Goal: Use online tool/utility: Utilize a website feature to perform a specific function

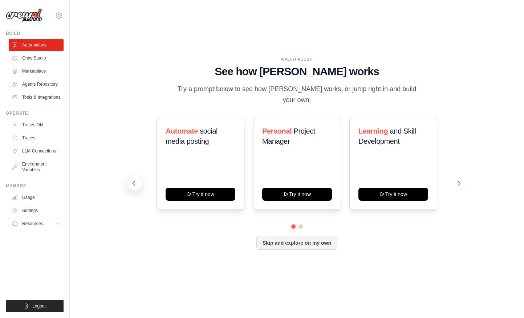
click at [133, 180] on icon at bounding box center [133, 183] width 7 height 7
click at [455, 177] on button at bounding box center [459, 183] width 15 height 15
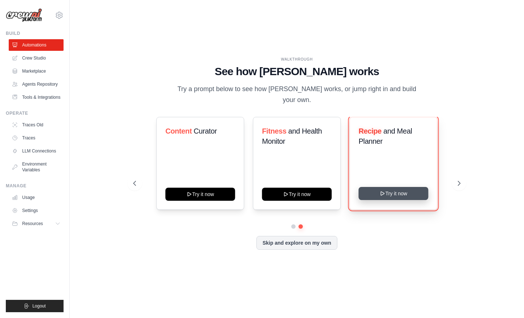
click at [371, 190] on button "Try it now" at bounding box center [393, 193] width 70 height 13
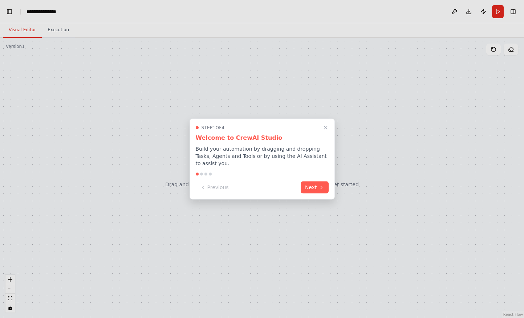
scroll to position [1783, 0]
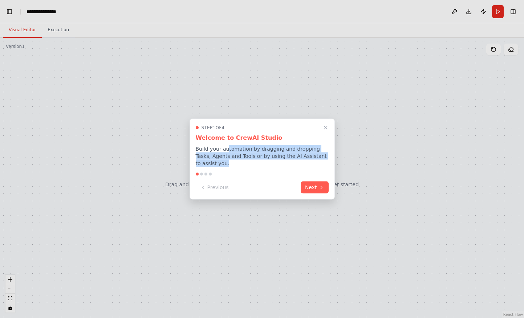
drag, startPoint x: 295, startPoint y: 162, endPoint x: 302, endPoint y: 164, distance: 7.1
click at [299, 163] on p "Build your automation by dragging and dropping Tasks, Agents and Tools or by us…" at bounding box center [262, 156] width 133 height 22
click at [306, 158] on p "Build your automation by dragging and dropping Tasks, Agents and Tools or by us…" at bounding box center [262, 156] width 133 height 22
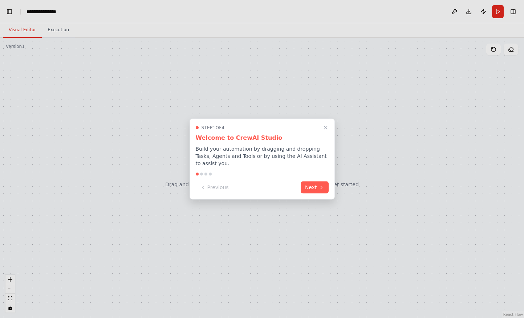
click at [306, 158] on p "Build your automation by dragging and dropping Tasks, Agents and Tools or by us…" at bounding box center [262, 156] width 133 height 22
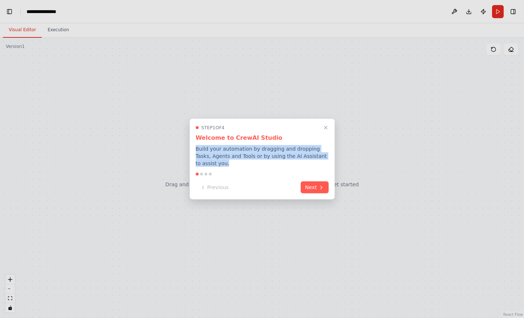
click at [306, 157] on p "Build your automation by dragging and dropping Tasks, Agents and Tools or by us…" at bounding box center [262, 156] width 133 height 22
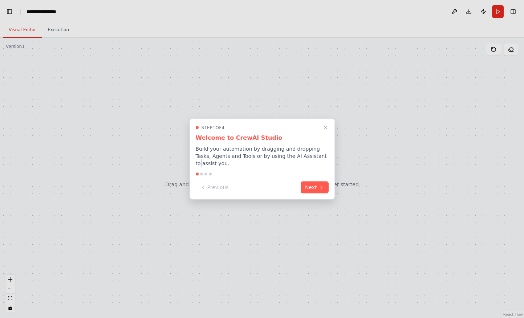
click at [306, 157] on p "Build your automation by dragging and dropping Tasks, Agents and Tools or by us…" at bounding box center [262, 156] width 133 height 22
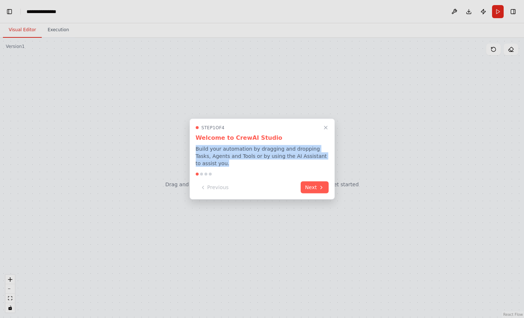
scroll to position [2375, 0]
click at [306, 157] on p "Build your automation by dragging and dropping Tasks, Agents and Tools or by us…" at bounding box center [262, 156] width 133 height 22
click at [306, 159] on p "Build your automation by dragging and dropping Tasks, Agents and Tools or by us…" at bounding box center [262, 156] width 133 height 22
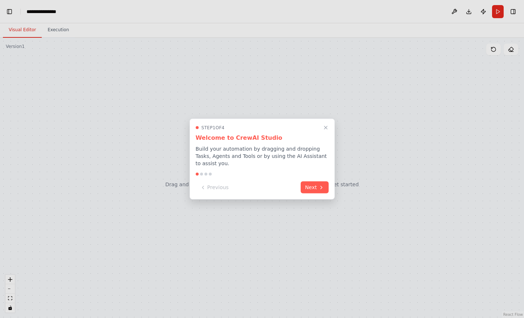
scroll to position [2395, 0]
drag, startPoint x: 269, startPoint y: 155, endPoint x: 303, endPoint y: 160, distance: 34.6
click at [301, 160] on p "Build your automation by dragging and dropping Tasks, Agents and Tools or by us…" at bounding box center [262, 156] width 133 height 22
click at [303, 160] on p "Build your automation by dragging and dropping Tasks, Agents and Tools or by us…" at bounding box center [262, 156] width 133 height 22
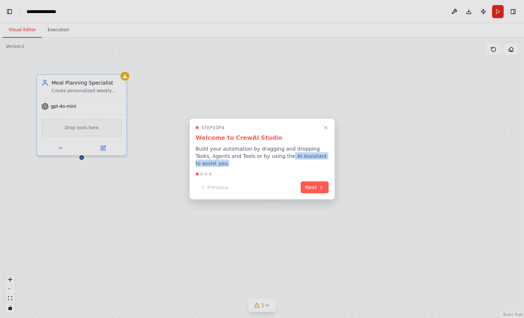
drag, startPoint x: 279, startPoint y: 159, endPoint x: 303, endPoint y: 165, distance: 24.8
click at [299, 164] on p "Build your automation by dragging and dropping Tasks, Agents and Tools or by us…" at bounding box center [262, 156] width 133 height 22
click at [302, 162] on p "Build your automation by dragging and dropping Tasks, Agents and Tools or by us…" at bounding box center [262, 156] width 133 height 22
click at [310, 185] on button "Next" at bounding box center [315, 187] width 28 height 12
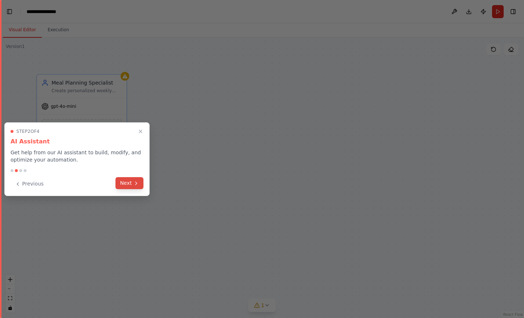
scroll to position [3305, 0]
click at [127, 183] on button "Next" at bounding box center [129, 183] width 28 height 12
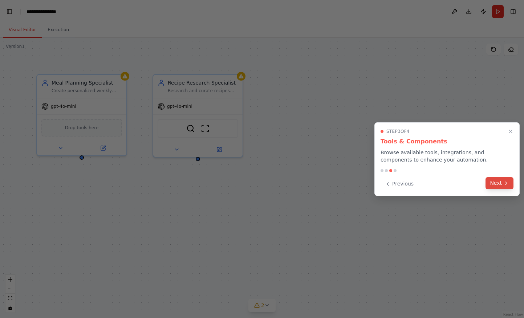
scroll to position [3343, 0]
click at [503, 184] on icon at bounding box center [506, 183] width 6 height 6
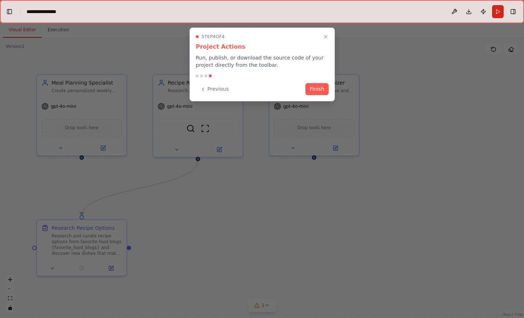
scroll to position [3725, 0]
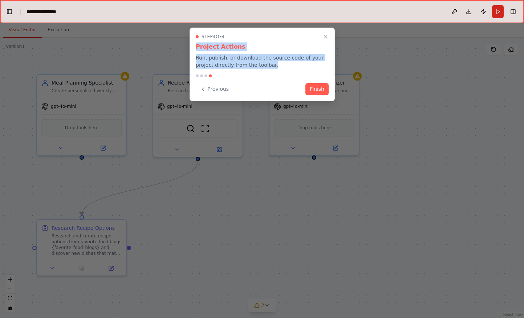
drag, startPoint x: 197, startPoint y: 46, endPoint x: 269, endPoint y: 77, distance: 78.1
click at [261, 74] on div "Step 4 of 4 Project Actions Run, publish, or download the source code of your p…" at bounding box center [261, 65] width 145 height 74
click at [269, 76] on div at bounding box center [262, 75] width 133 height 3
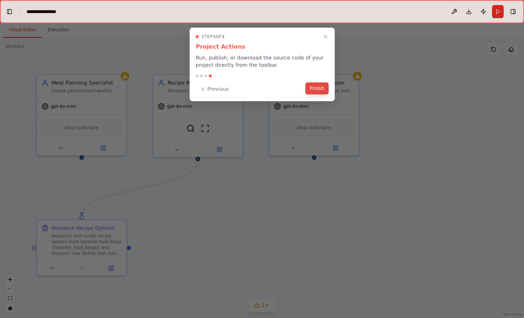
click at [320, 87] on button "Finish" at bounding box center [316, 88] width 23 height 12
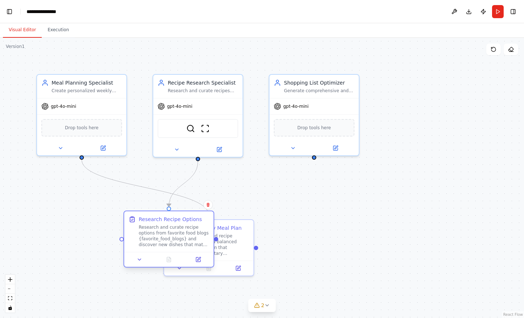
scroll to position [3763, 0]
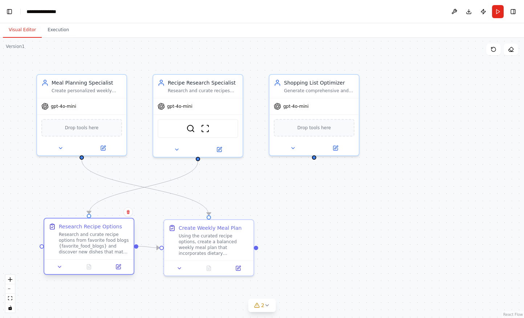
drag, startPoint x: 85, startPoint y: 225, endPoint x: 91, endPoint y: 228, distance: 6.9
click at [89, 228] on div "Research Recipe Options" at bounding box center [90, 226] width 63 height 7
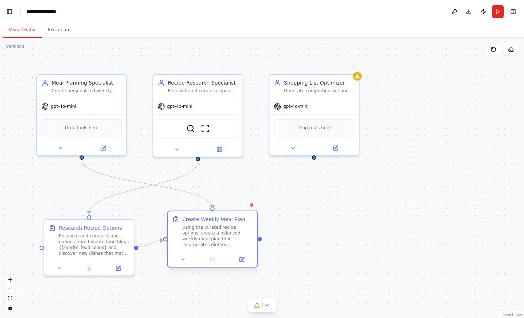
drag, startPoint x: 219, startPoint y: 239, endPoint x: 224, endPoint y: 233, distance: 8.7
click at [224, 233] on div "Using the curated recipe options, create a balanced weekly meal plan that incor…" at bounding box center [217, 235] width 70 height 23
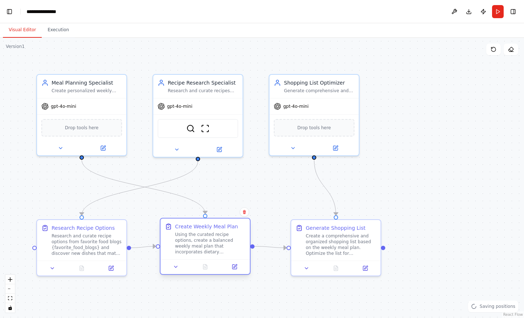
click at [223, 235] on div "Using the curated recipe options, create a balanced weekly meal plan that incor…" at bounding box center [210, 243] width 70 height 23
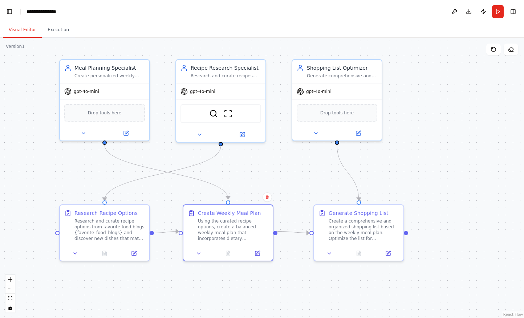
drag, startPoint x: 242, startPoint y: 191, endPoint x: 265, endPoint y: 176, distance: 27.1
drag, startPoint x: 82, startPoint y: 229, endPoint x: 133, endPoint y: 226, distance: 50.9
click at [86, 232] on div "Research and curate recipe options from favorite food blogs {favorite_food_blog…" at bounding box center [109, 228] width 70 height 23
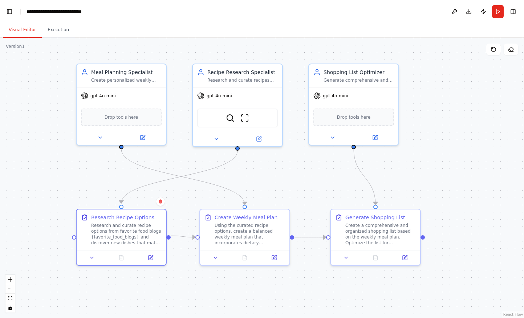
drag, startPoint x: 406, startPoint y: 157, endPoint x: 424, endPoint y: 144, distance: 22.0
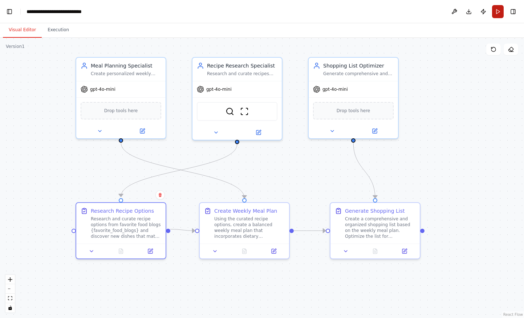
click at [495, 10] on button "Run" at bounding box center [498, 11] width 12 height 13
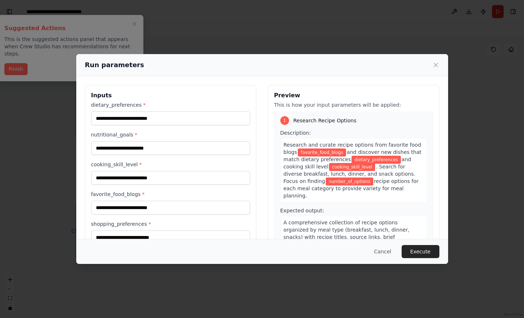
scroll to position [0, 0]
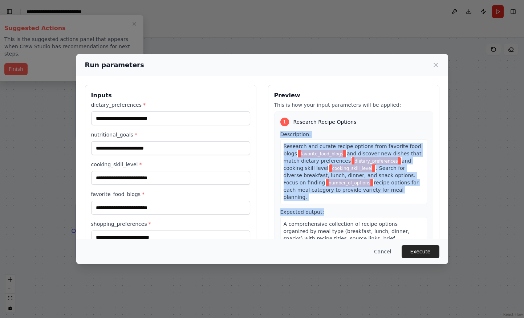
drag, startPoint x: 274, startPoint y: 138, endPoint x: 335, endPoint y: 212, distance: 96.4
click at [335, 212] on div "1 Research Recipe Options Description: Research and curate recipe options from …" at bounding box center [353, 192] width 159 height 162
click at [335, 217] on div "A comprehensive collection of recipe options organized by meal type (breakfast,…" at bounding box center [353, 242] width 147 height 50
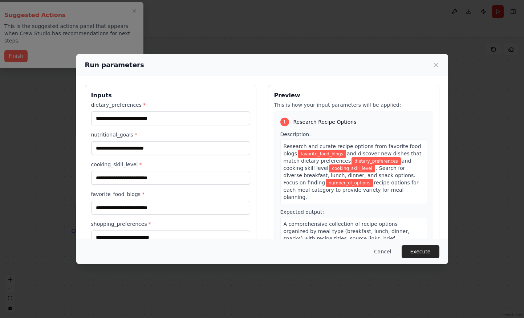
scroll to position [15304, 0]
click at [136, 178] on input "cooking_skill_level *" at bounding box center [170, 178] width 159 height 14
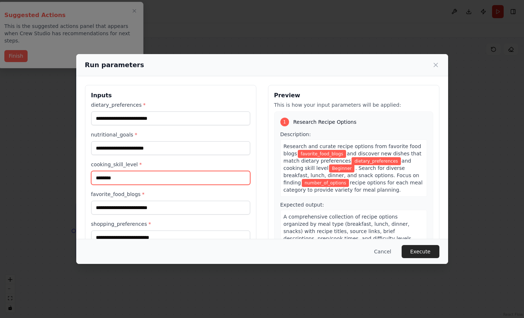
type input "********"
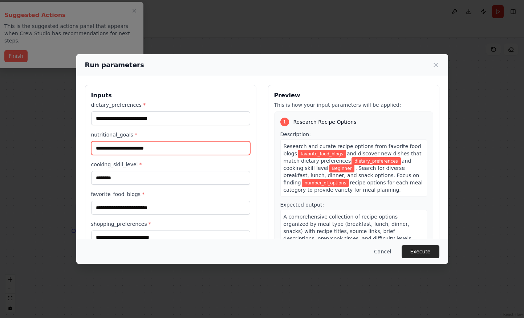
click at [126, 149] on input "nutritional_goals *" at bounding box center [170, 148] width 159 height 14
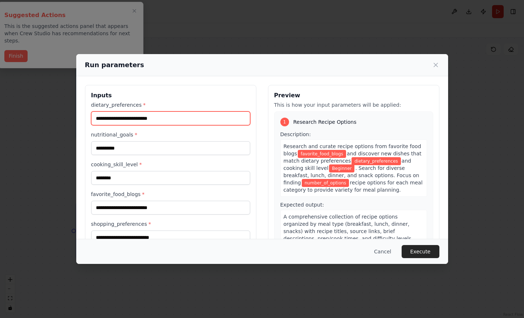
click at [126, 124] on input "dietary_preferences *" at bounding box center [170, 118] width 159 height 14
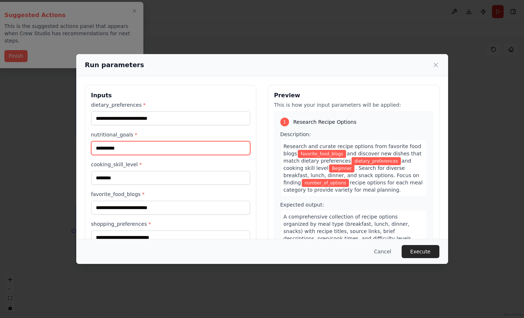
click at [130, 152] on input "**********" at bounding box center [170, 148] width 159 height 14
type input "**********"
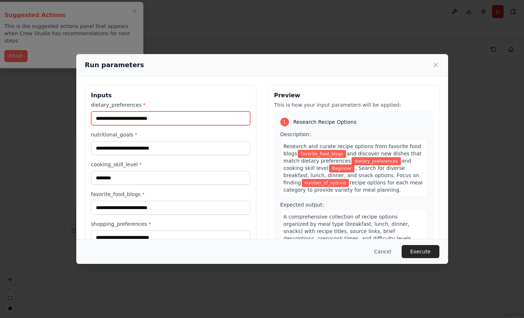
click at [111, 118] on input "dietary_preferences *" at bounding box center [170, 118] width 159 height 14
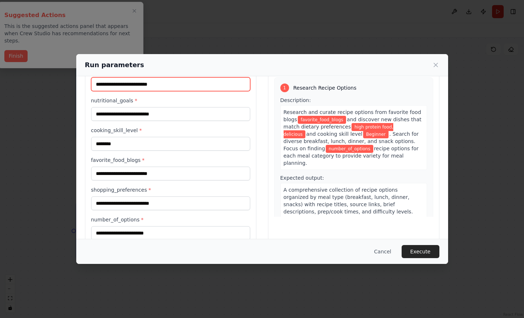
scroll to position [36, 0]
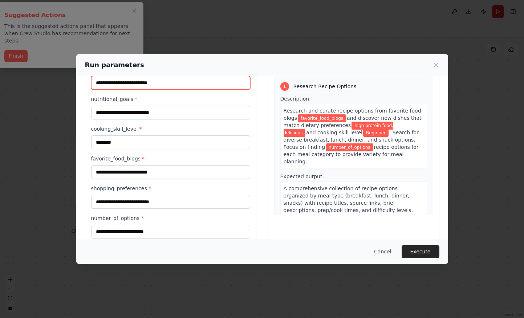
type input "**********"
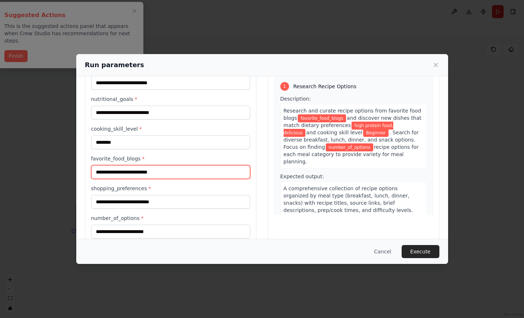
click at [121, 170] on input "favorite_food_blogs *" at bounding box center [170, 172] width 159 height 14
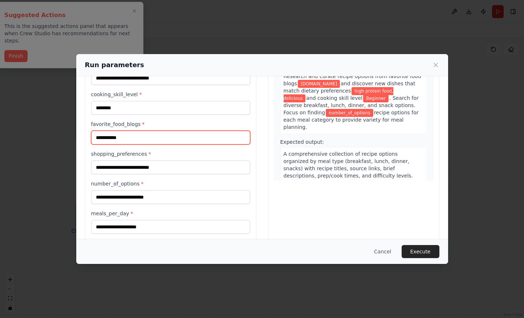
scroll to position [77, 0]
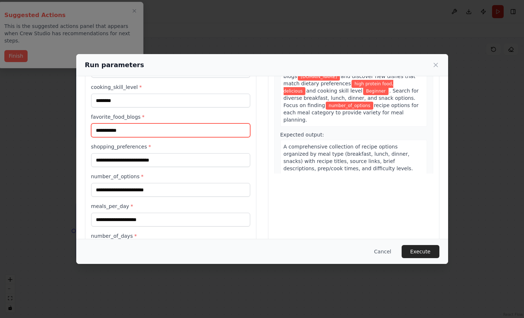
type input "**********"
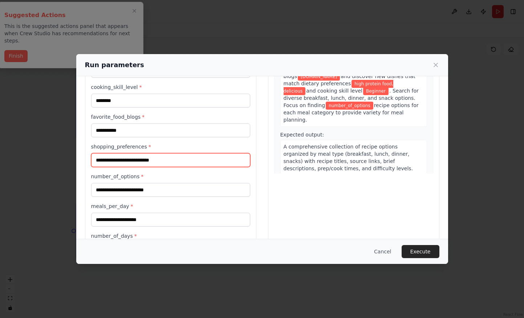
click at [124, 160] on input "shopping_preferences *" at bounding box center [170, 160] width 159 height 14
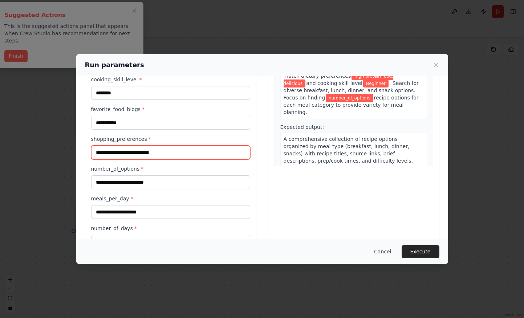
scroll to position [110, 0]
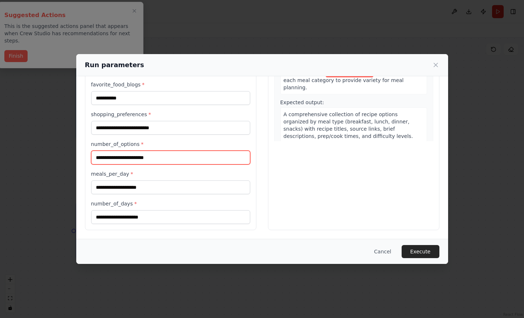
click at [128, 153] on input "number_of_options *" at bounding box center [170, 158] width 159 height 14
click at [209, 194] on div "**********" at bounding box center [170, 108] width 159 height 232
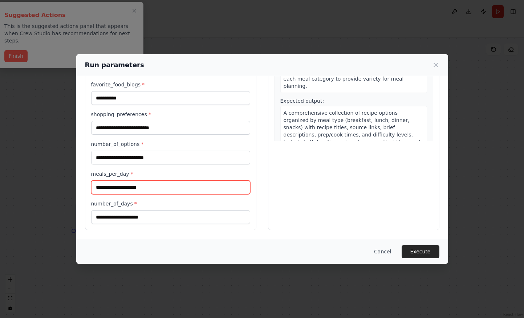
click at [208, 184] on input "meals_per_day *" at bounding box center [170, 187] width 159 height 14
type input "*"
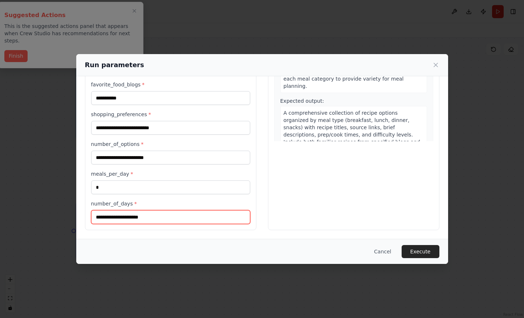
click at [228, 221] on input "number_of_days *" at bounding box center [170, 217] width 159 height 14
type input "*"
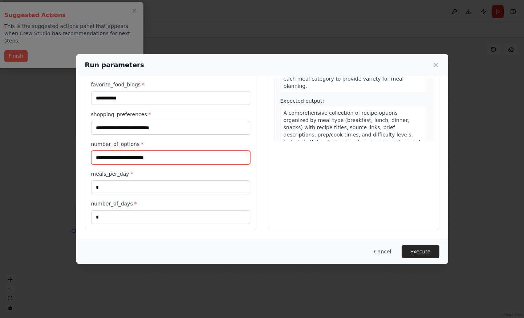
click at [154, 158] on input "number_of_options *" at bounding box center [170, 158] width 159 height 14
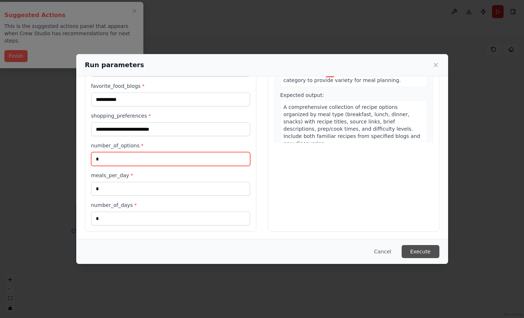
type input "*"
click at [420, 256] on button "Execute" at bounding box center [420, 251] width 38 height 13
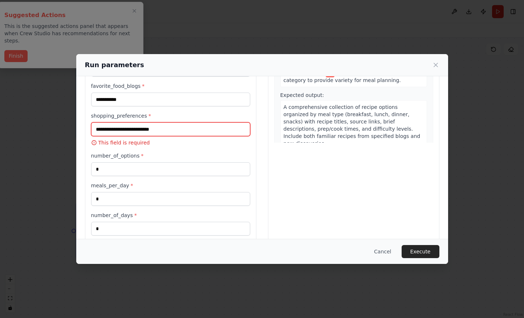
click at [169, 125] on input "shopping_preferences *" at bounding box center [170, 129] width 159 height 14
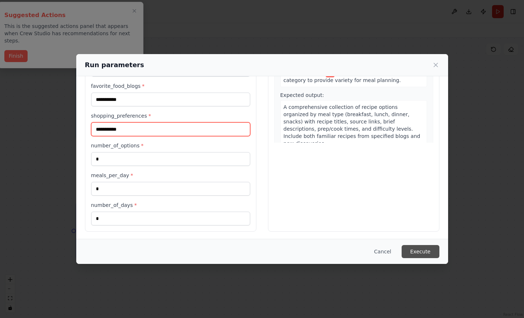
type input "**********"
click at [431, 254] on button "Execute" at bounding box center [420, 251] width 38 height 13
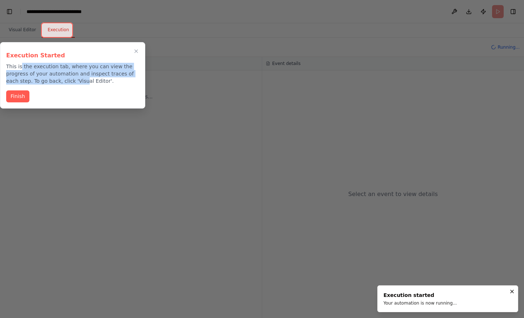
drag, startPoint x: 50, startPoint y: 77, endPoint x: 75, endPoint y: 82, distance: 24.9
click at [71, 81] on p "This is the execution tab, where you can view the progress of your automation a…" at bounding box center [72, 74] width 133 height 22
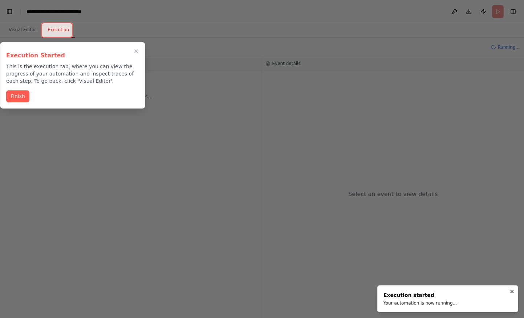
click at [75, 82] on p "This is the execution tab, where you can view the progress of your automation a…" at bounding box center [72, 74] width 133 height 22
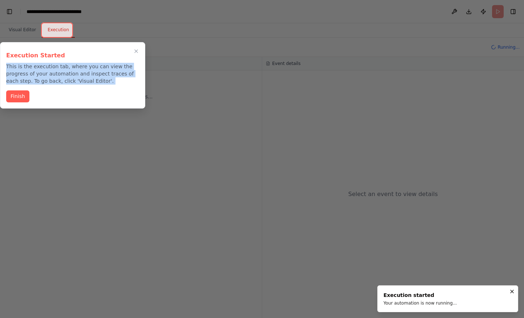
click at [75, 82] on p "This is the execution tab, where you can view the progress of your automation a…" at bounding box center [72, 74] width 133 height 22
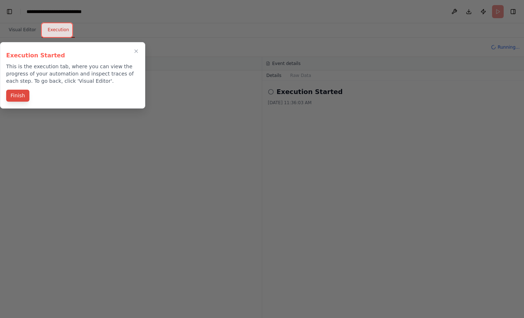
click at [10, 98] on button "Finish" at bounding box center [17, 96] width 23 height 12
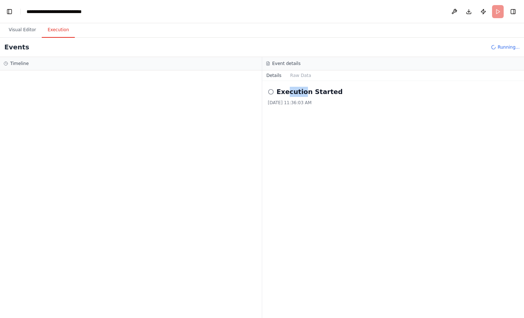
drag, startPoint x: 288, startPoint y: 96, endPoint x: 345, endPoint y: 100, distance: 57.1
click at [333, 98] on div "Execution Started 10/1/2025, 11:36:03 AM" at bounding box center [393, 96] width 250 height 19
click at [344, 100] on div "10/1/2025, 11:36:03 AM" at bounding box center [393, 103] width 250 height 6
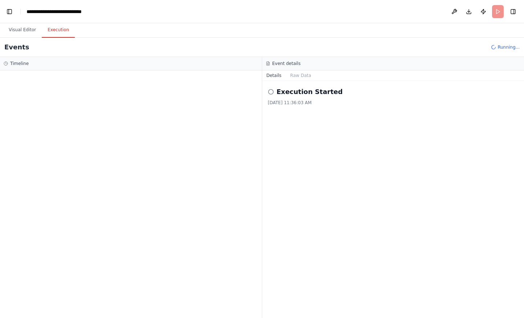
click at [320, 96] on h2 "Execution Started" at bounding box center [310, 92] width 66 height 10
click at [317, 112] on div "Execution Started 10/1/2025, 11:36:03 AM" at bounding box center [393, 199] width 262 height 237
drag, startPoint x: 323, startPoint y: 110, endPoint x: 225, endPoint y: 72, distance: 105.1
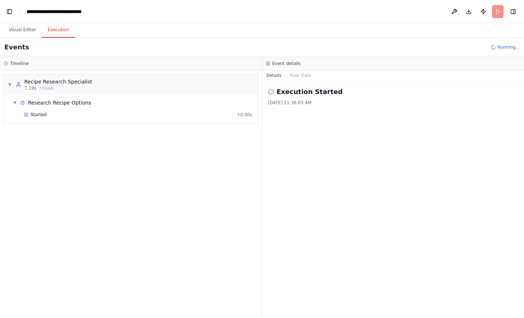
click at [262, 82] on div "Execution Started 10/1/2025, 11:36:03 AM" at bounding box center [393, 199] width 262 height 237
click at [251, 100] on div "▼ Research Recipe Options" at bounding box center [134, 102] width 248 height 13
click at [250, 100] on div "▶ Research Recipe Options" at bounding box center [134, 102] width 248 height 13
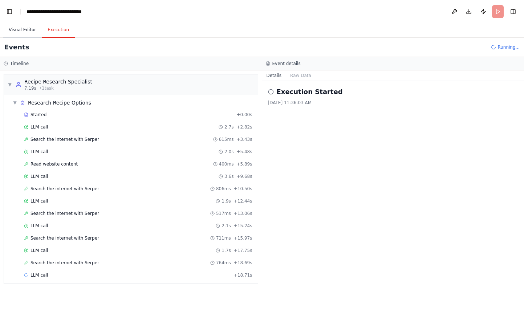
click at [23, 31] on button "Visual Editor" at bounding box center [22, 30] width 39 height 15
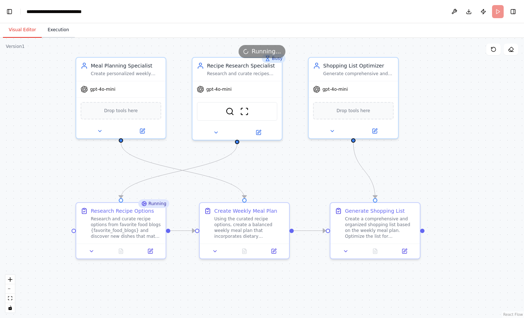
click at [61, 31] on button "Execution" at bounding box center [58, 30] width 33 height 15
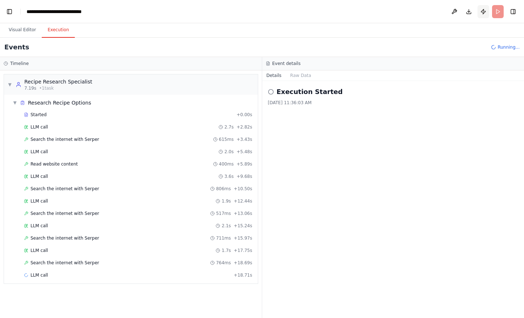
click at [481, 12] on button "Publish" at bounding box center [483, 11] width 12 height 13
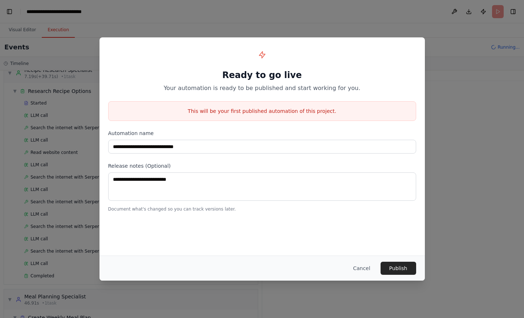
scroll to position [52, 0]
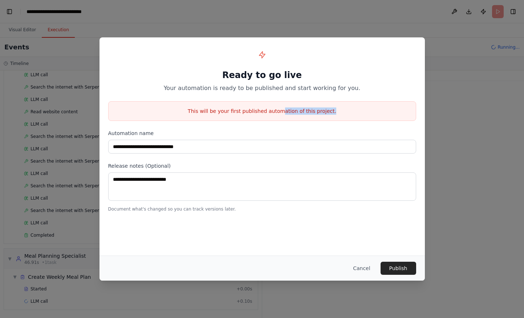
drag, startPoint x: 205, startPoint y: 115, endPoint x: 320, endPoint y: 117, distance: 114.7
click at [312, 117] on div "This will be your first published automation of this project." at bounding box center [262, 111] width 308 height 20
click at [317, 113] on p "This will be your first published automation of this project." at bounding box center [262, 110] width 307 height 7
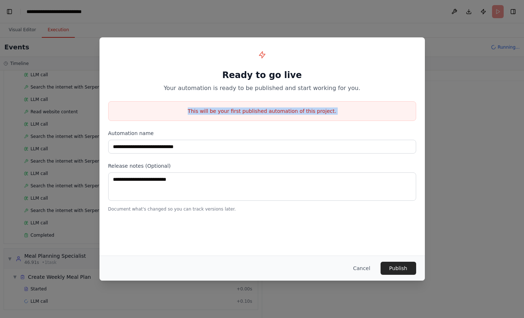
click at [356, 270] on button "Cancel" at bounding box center [361, 268] width 29 height 13
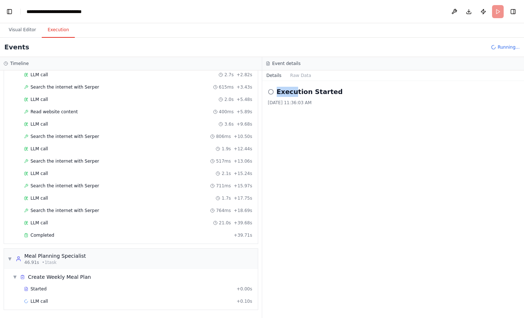
click at [358, 98] on div "Execution Started 10/1/2025, 11:36:03 AM" at bounding box center [393, 96] width 250 height 19
click at [377, 100] on div "10/1/2025, 11:36:03 AM" at bounding box center [393, 103] width 250 height 6
click at [56, 282] on div "▼ Create Weekly Meal Plan" at bounding box center [134, 276] width 248 height 13
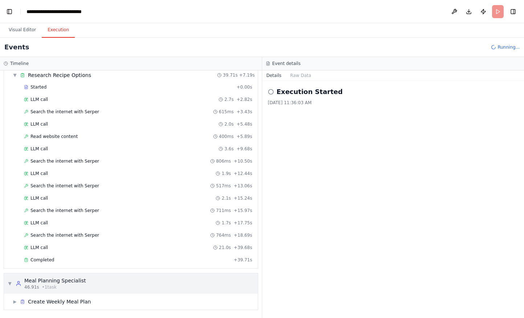
click at [56, 282] on div "Meal Planning Specialist" at bounding box center [54, 280] width 61 height 7
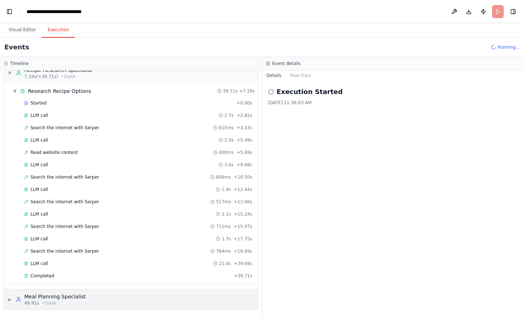
scroll to position [12, 0]
drag, startPoint x: 9, startPoint y: 90, endPoint x: 15, endPoint y: 91, distance: 6.3
click at [10, 90] on div "▼ Research Recipe Options 39.71s + 7.19s Started + 0.00s LLM call 2.7s + 2.82s …" at bounding box center [131, 183] width 254 height 201
click at [15, 91] on span "▼" at bounding box center [15, 91] width 4 height 6
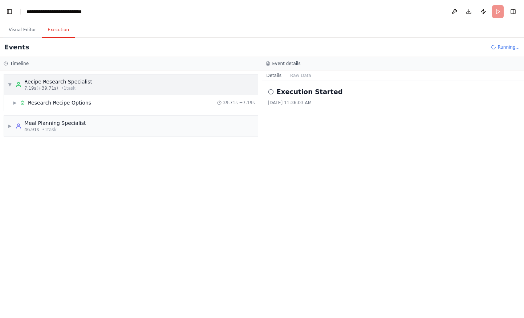
scroll to position [0, 0]
click at [9, 88] on div "▼ Recipe Research Specialist 7.19s (+39.71s) • 1 task" at bounding box center [50, 84] width 85 height 13
click at [452, 11] on button at bounding box center [454, 11] width 12 height 13
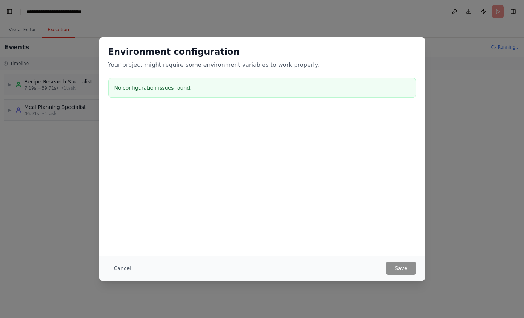
click at [464, 195] on div "Environment configuration Your project might require some environment variables…" at bounding box center [262, 159] width 524 height 318
click at [126, 271] on button "Cancel" at bounding box center [122, 268] width 29 height 13
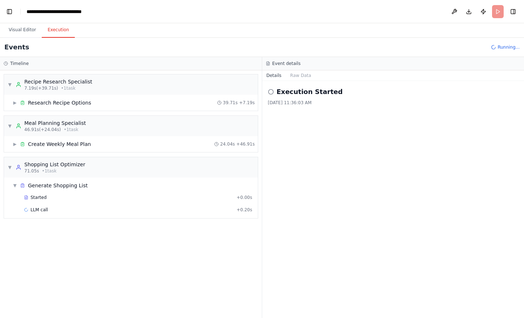
click at [518, 12] on header "**********" at bounding box center [262, 11] width 524 height 23
click at [516, 12] on button "Toggle Right Sidebar" at bounding box center [513, 12] width 10 height 10
click at [9, 8] on button "Toggle Left Sidebar" at bounding box center [9, 12] width 10 height 10
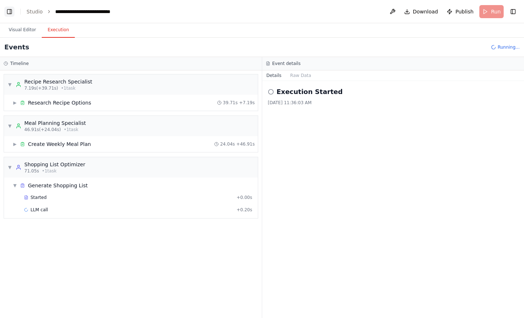
click at [9, 8] on button "Toggle Left Sidebar" at bounding box center [9, 12] width 10 height 10
drag, startPoint x: 31, startPoint y: 211, endPoint x: 86, endPoint y: 219, distance: 56.1
click at [86, 218] on div "▼ Shopping List Optimizer 71.05s • 1 task ▼ Generate Shopping List Started + 0.…" at bounding box center [131, 188] width 254 height 62
click at [126, 240] on div "▼ Recipe Research Specialist 7.19s (+39.71s) • 1 task ▶ Research Recipe Options…" at bounding box center [131, 194] width 262 height 248
click at [40, 222] on span "Completed" at bounding box center [42, 222] width 24 height 6
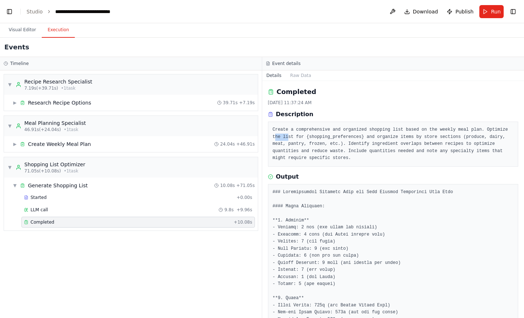
click at [336, 147] on pre "Create a comprehensive and organized shopping list based on the weekly meal pla…" at bounding box center [393, 144] width 241 height 36
click at [347, 152] on pre "Create a comprehensive and organized shopping list based on the weekly meal pla…" at bounding box center [393, 144] width 241 height 36
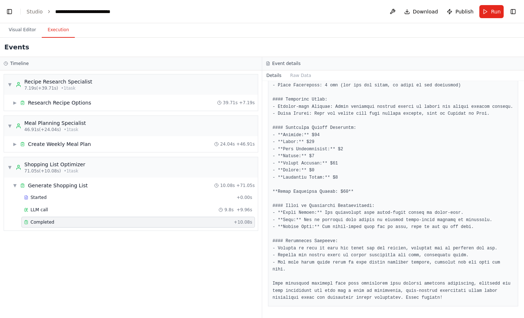
scroll to position [383, 0]
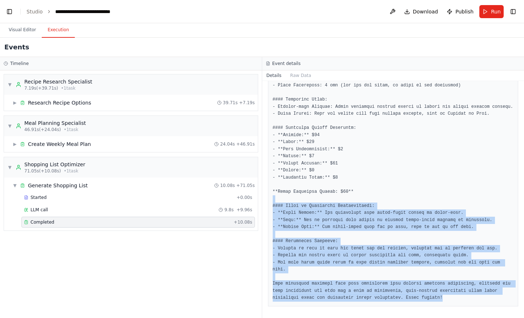
drag, startPoint x: 448, startPoint y: 202, endPoint x: 467, endPoint y: 310, distance: 109.9
click at [467, 310] on div "Completed 10/1/2025, 11:37:24 AM Description Create a comprehensive and organiz…" at bounding box center [393, 199] width 262 height 237
click at [466, 308] on div "Completed 10/1/2025, 11:37:24 AM Description Create a comprehensive and organiz…" at bounding box center [393, 199] width 262 height 237
drag, startPoint x: 466, startPoint y: 251, endPoint x: 466, endPoint y: 196, distance: 55.2
click at [466, 196] on div "Completed 10/1/2025, 11:37:24 AM Description Create a comprehensive and organiz…" at bounding box center [393, 199] width 262 height 237
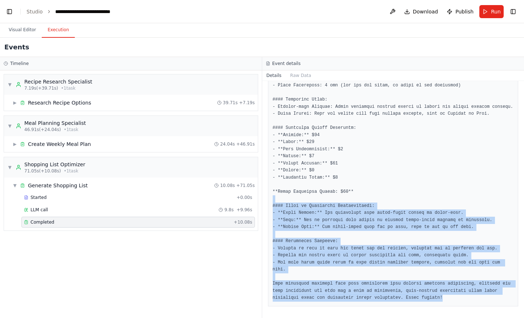
click at [466, 196] on pre at bounding box center [393, 60] width 241 height 481
